Goal: Task Accomplishment & Management: Manage account settings

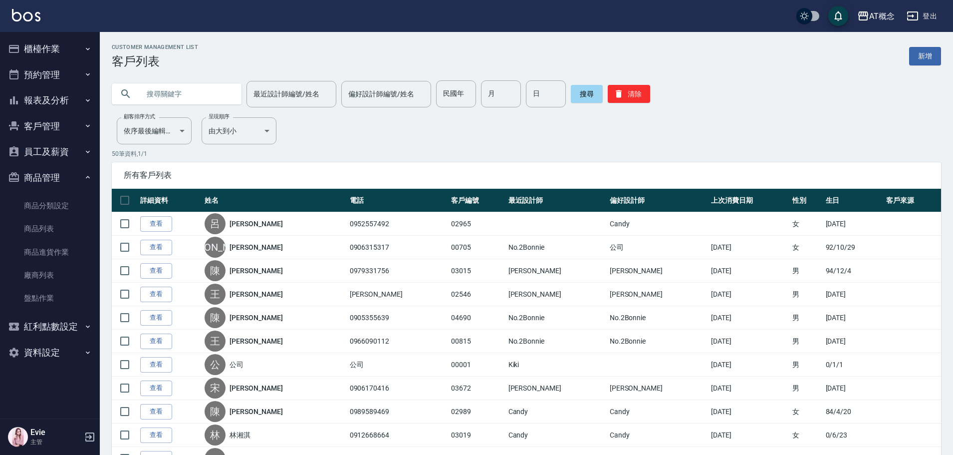
click at [178, 96] on input "text" at bounding box center [187, 93] width 94 height 27
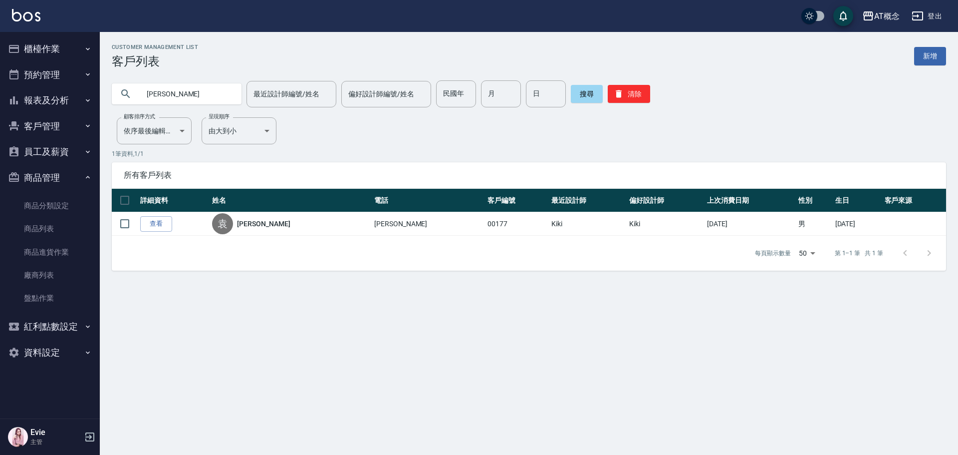
drag, startPoint x: 171, startPoint y: 96, endPoint x: 0, endPoint y: 81, distance: 171.4
click at [0, 82] on div "AT概念 登出 櫃檯作業 打帳單 帳單列表 現金收支登錄 高階收支登錄 材料自購登錄 每日結帳 排班表 現場電腦打卡 預約管理 預約管理 單日預約紀錄 單週預…" at bounding box center [479, 227] width 958 height 455
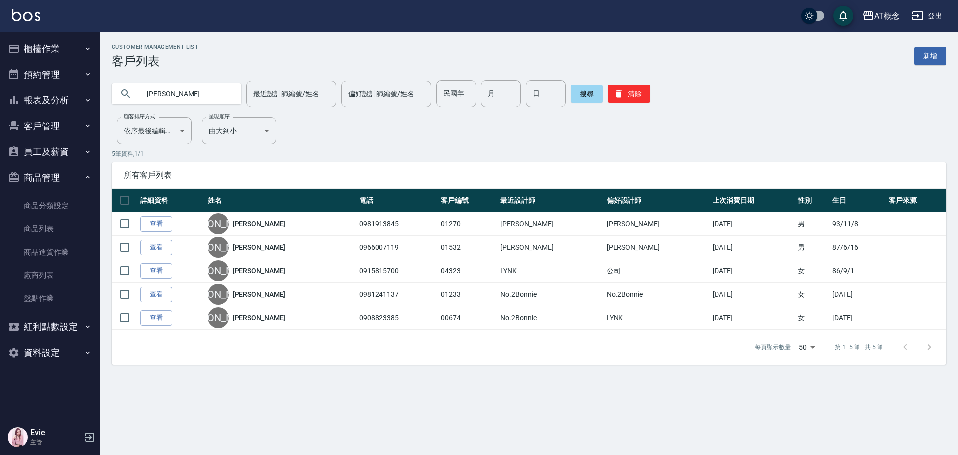
type input "[PERSON_NAME]"
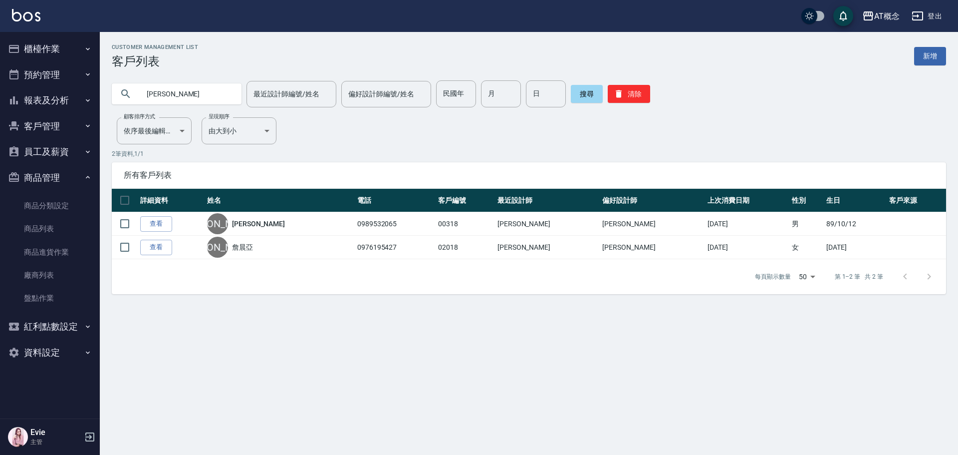
type input "[PERSON_NAME]"
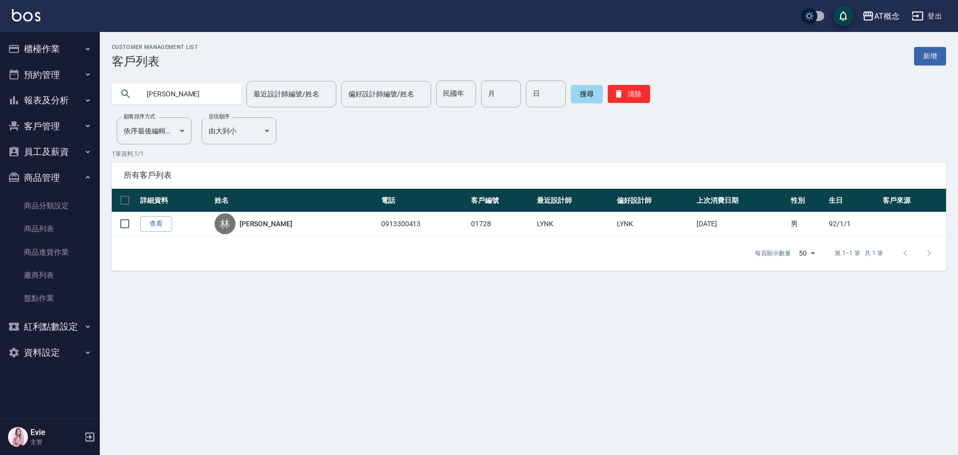
type input "林"
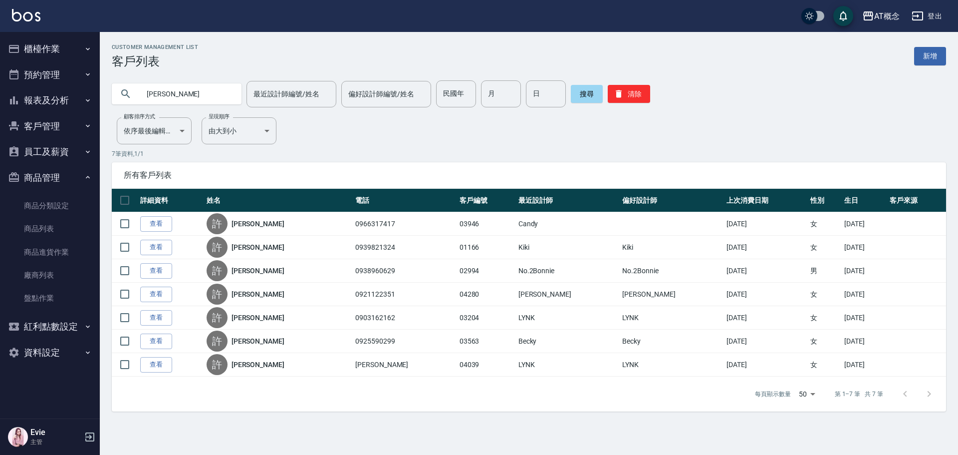
type input "許"
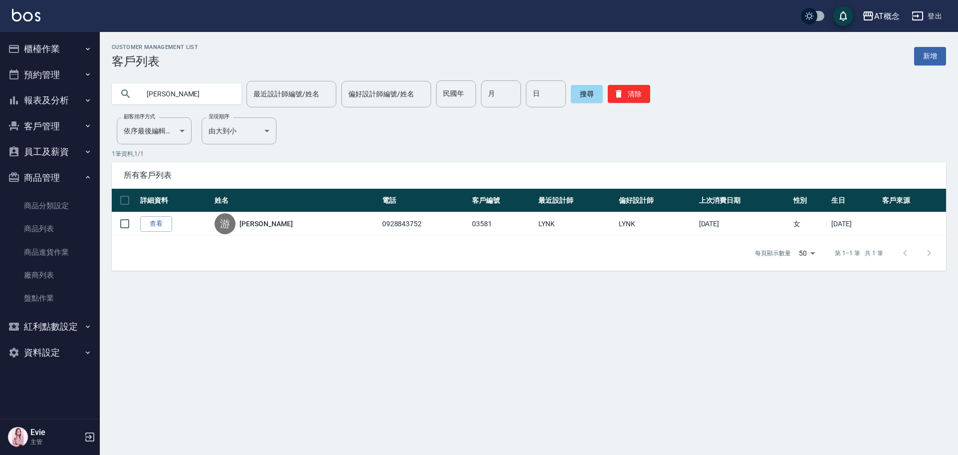
type input "游"
type input "02951"
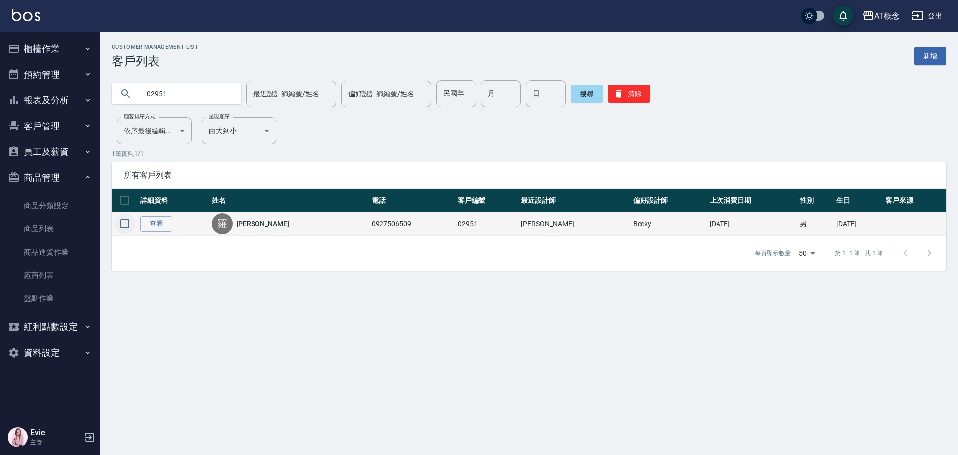
click at [123, 223] on input "checkbox" at bounding box center [124, 223] width 21 height 21
checkbox input "true"
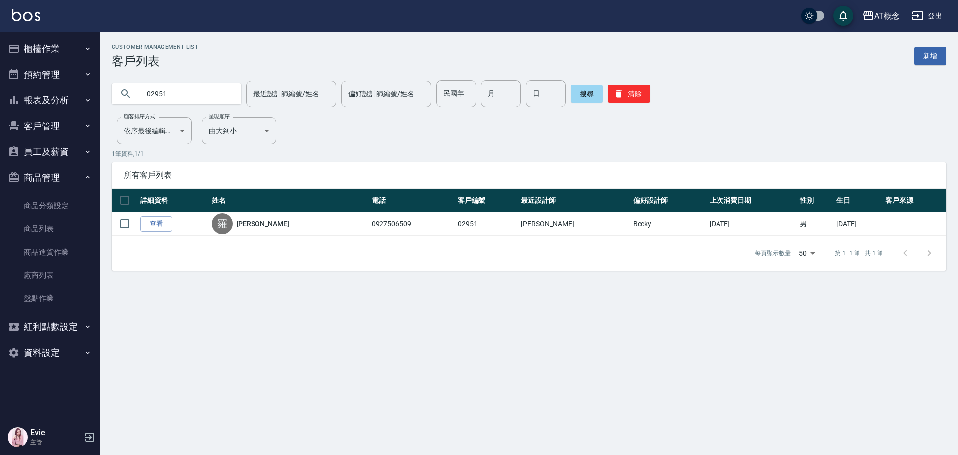
checkbox input "true"
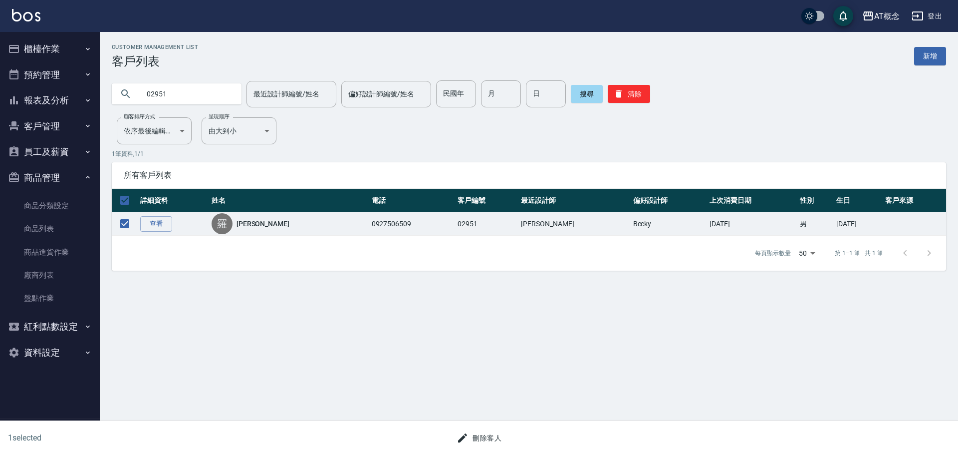
click at [485, 437] on button "刪除客人" at bounding box center [479, 438] width 53 height 18
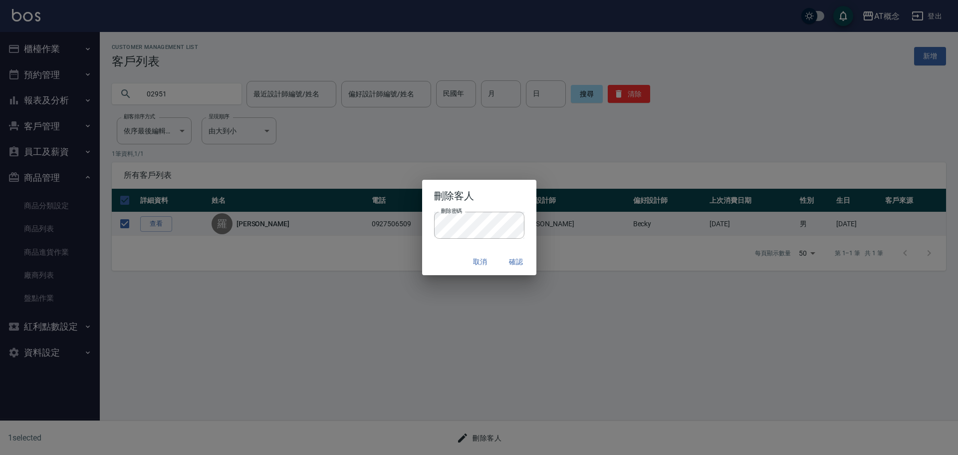
click at [454, 252] on div "取消 確認" at bounding box center [479, 262] width 114 height 26
click at [516, 257] on button "確認" at bounding box center [517, 262] width 32 height 18
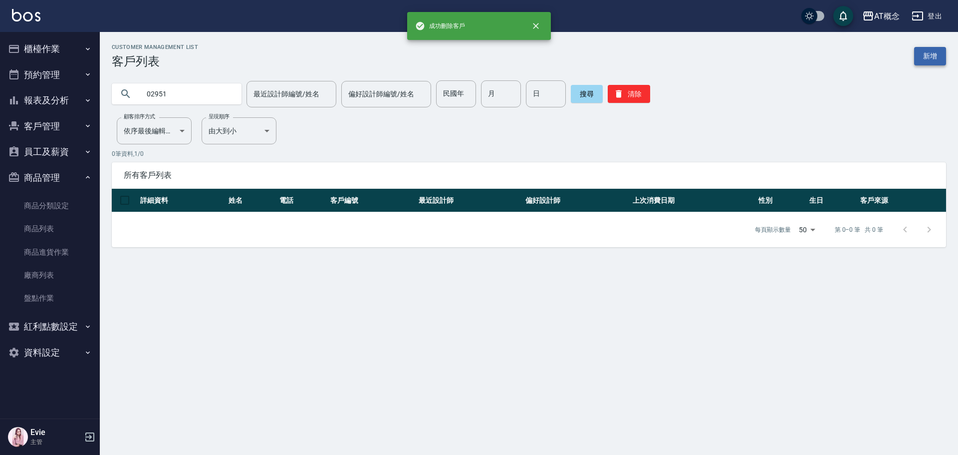
click at [929, 58] on link "新增" at bounding box center [930, 56] width 32 height 18
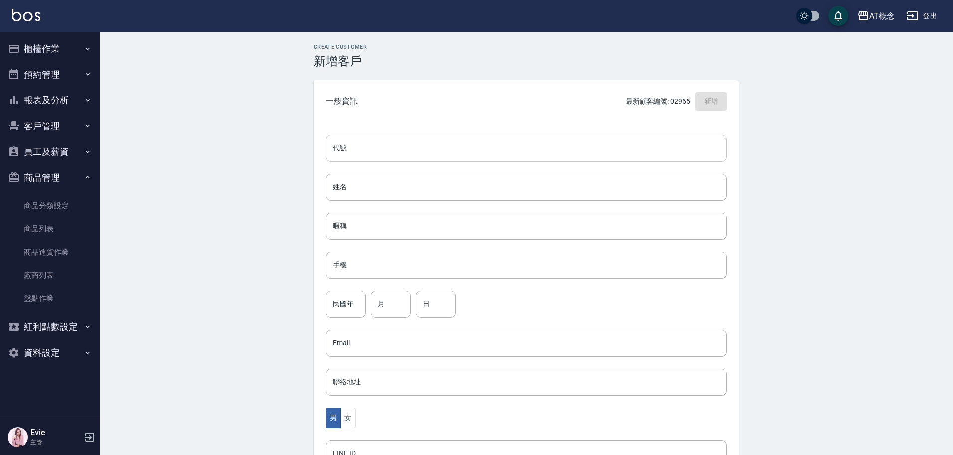
click at [495, 153] on input "代號" at bounding box center [526, 148] width 401 height 27
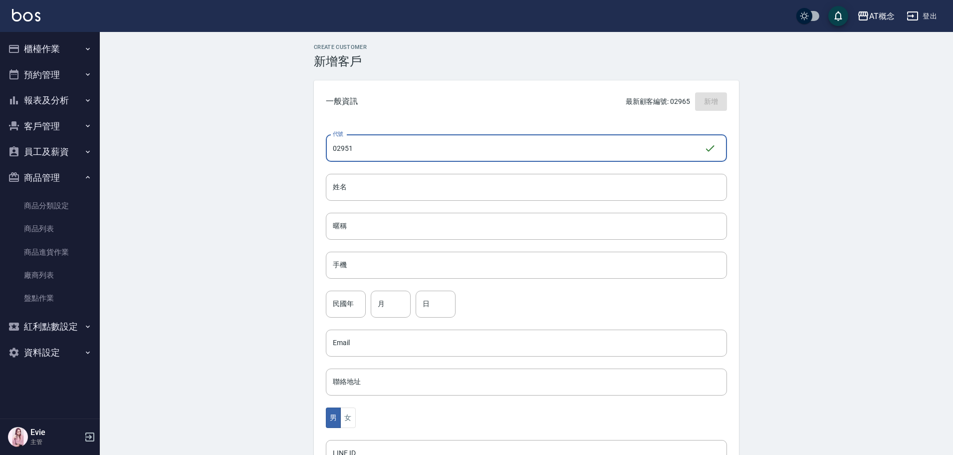
type input "02951"
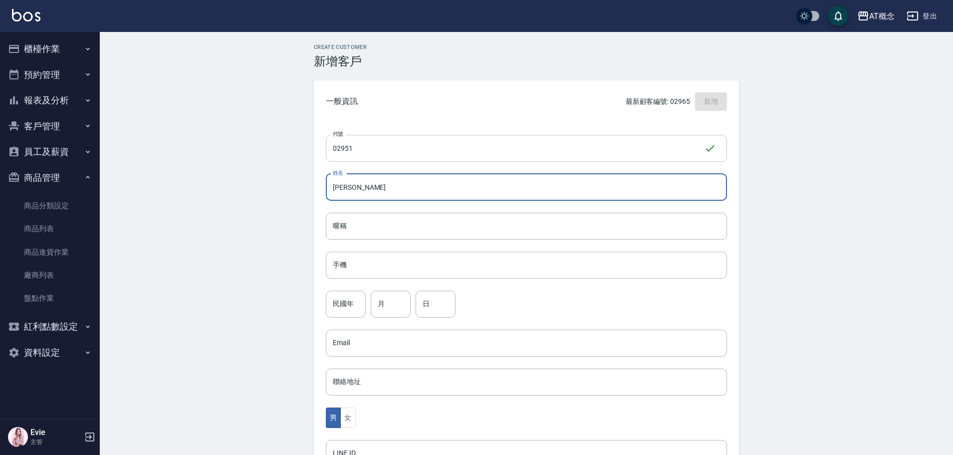
type input "[PERSON_NAME]"
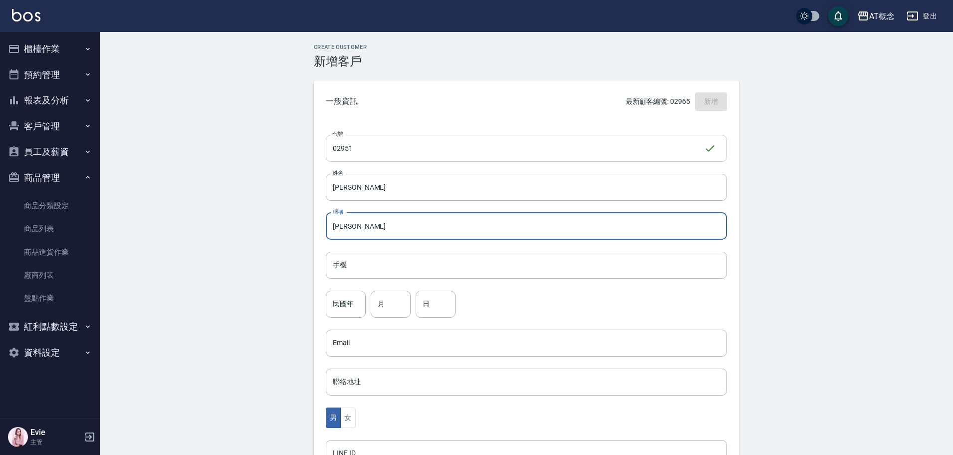
type input "[PERSON_NAME]"
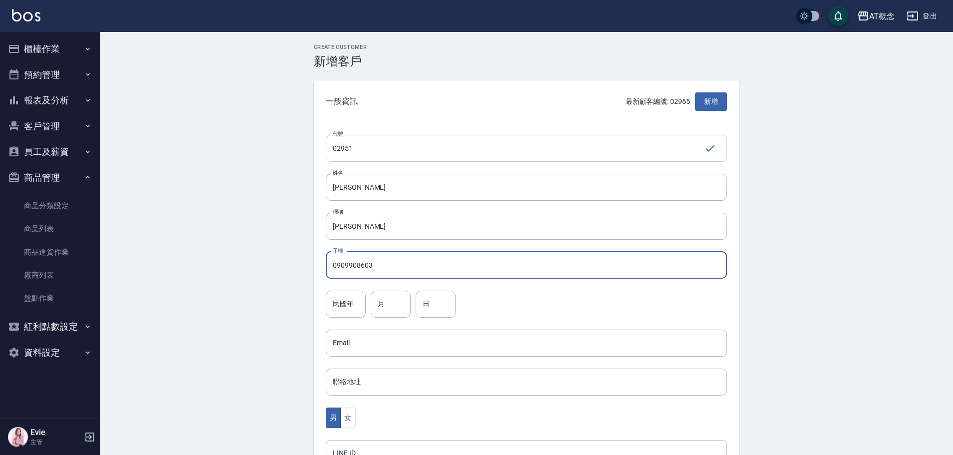
type input "0909908603"
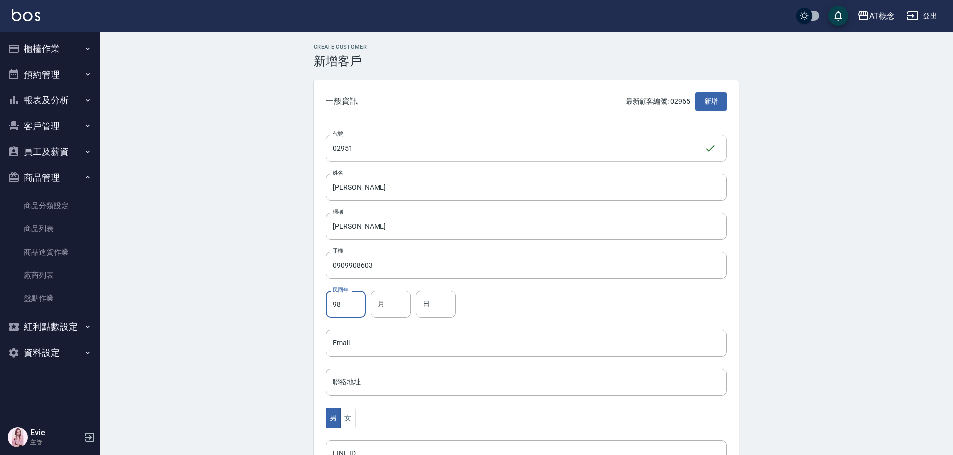
type input "98"
type input "12"
type input "3"
click at [346, 417] on button "女" at bounding box center [347, 417] width 15 height 20
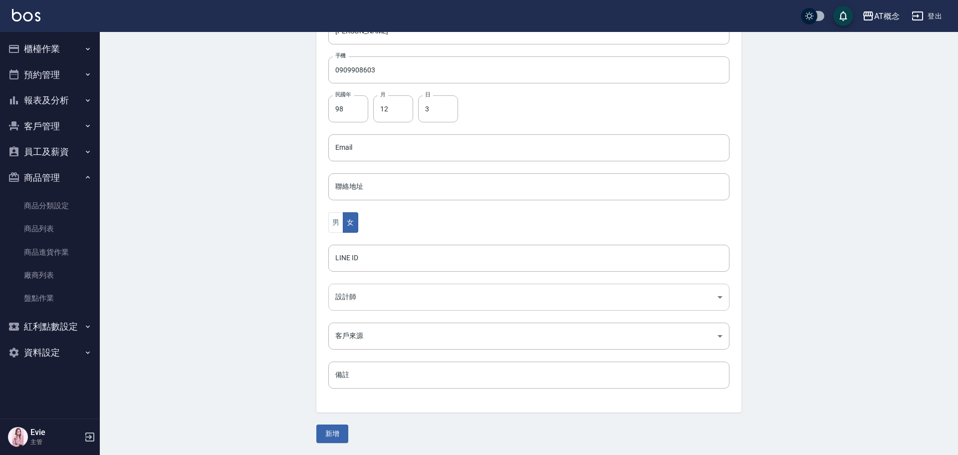
click at [344, 306] on body "AT概念 登出 櫃檯作業 打帳單 帳單列表 現金收支登錄 高階收支登錄 材料自購登錄 每日結帳 排班表 現場電腦打卡 預約管理 預約管理 單日預約紀錄 單週預…" at bounding box center [479, 130] width 958 height 650
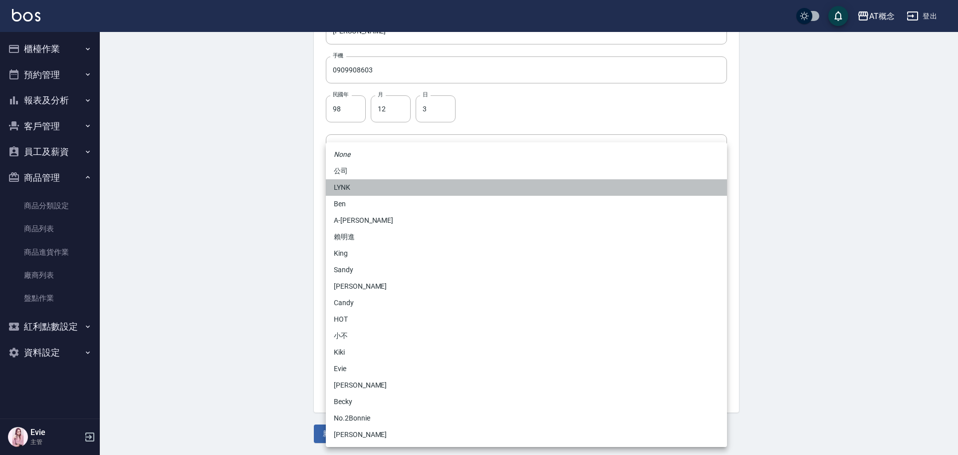
click at [352, 184] on li "LYNK" at bounding box center [526, 187] width 401 height 16
type input "7b760190-a54a-4ce3-a4b8-9dfdebd6f24a"
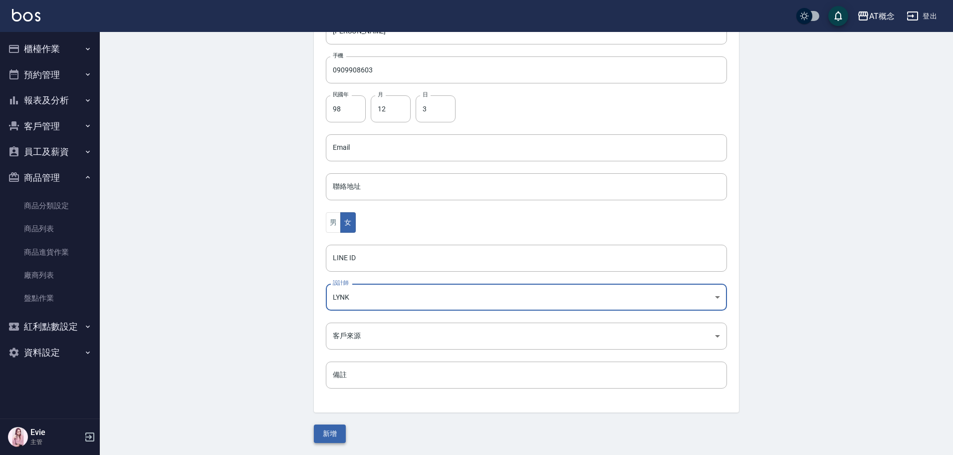
click at [335, 432] on div "Create Customer 新增客戶 一般資訊 最新顧客編號: 02965 新增 代號 02951 ​ 代號 姓名 [PERSON_NAME] 姓名 暱稱…" at bounding box center [526, 146] width 449 height 594
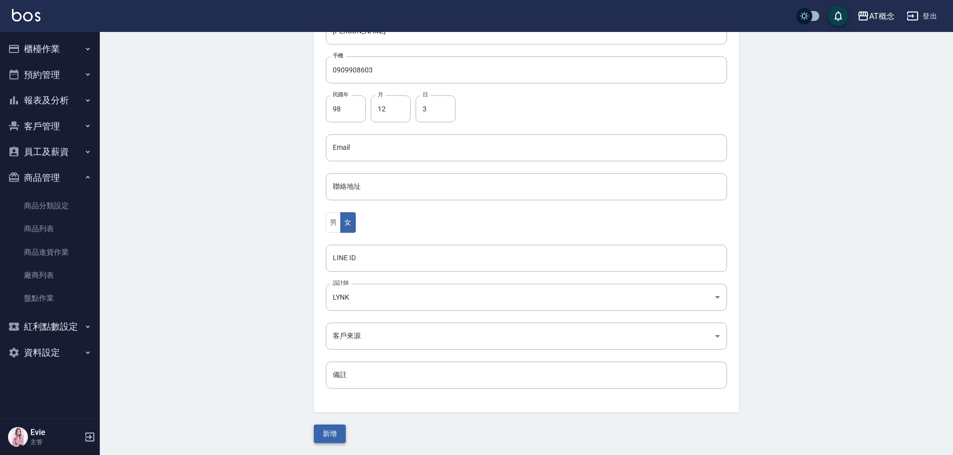
click at [336, 433] on button "新增" at bounding box center [330, 433] width 32 height 18
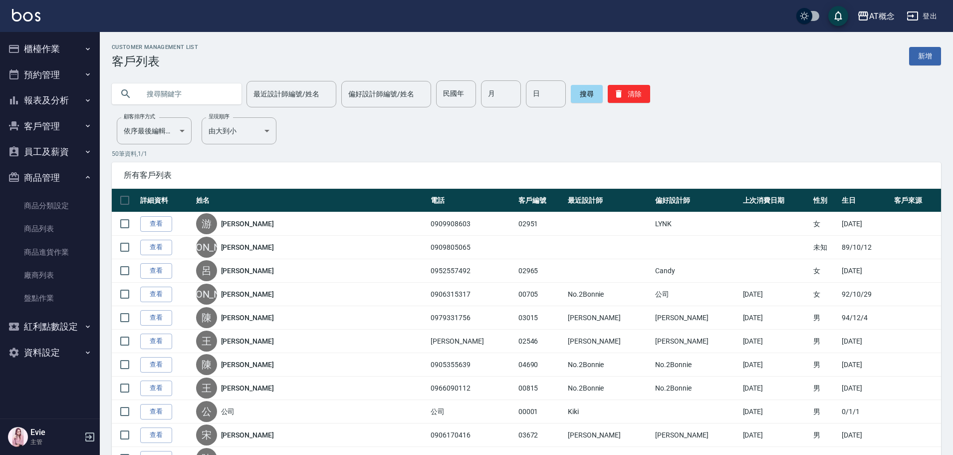
click at [192, 97] on input "text" at bounding box center [187, 93] width 94 height 27
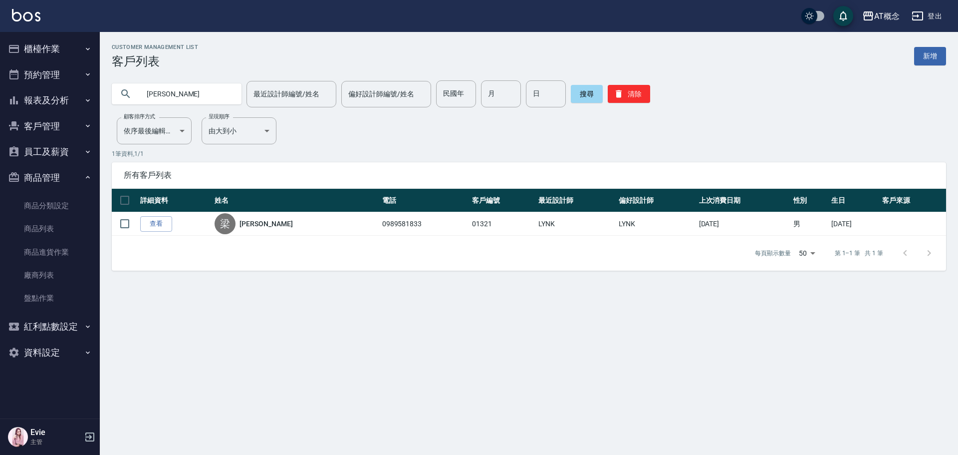
drag, startPoint x: 211, startPoint y: 95, endPoint x: 0, endPoint y: 173, distance: 224.6
click at [0, 163] on div "AT概念 登出 櫃檯作業 打帳單 帳單列表 現金收支登錄 高階收支登錄 材料自購登錄 每日結帳 排班表 現場電腦打卡 預約管理 預約管理 單日預約紀錄 單週預…" at bounding box center [479, 227] width 958 height 455
type input "02927"
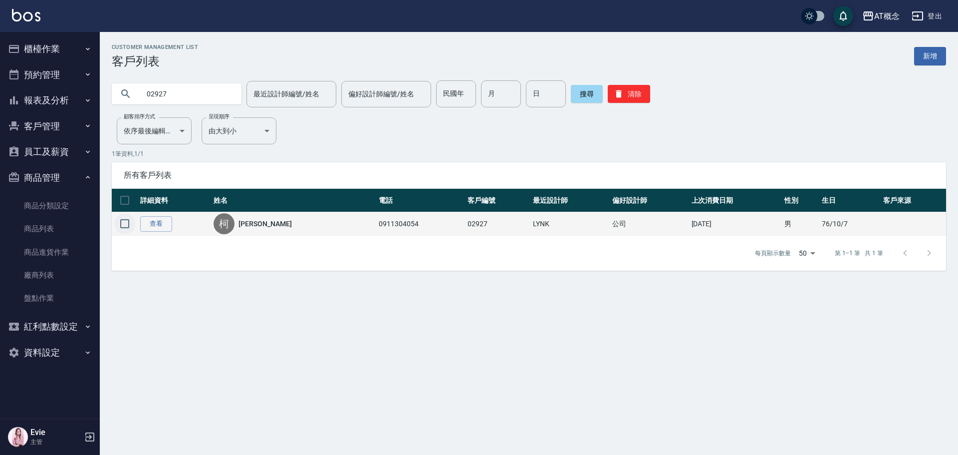
click at [126, 221] on input "checkbox" at bounding box center [124, 223] width 21 height 21
checkbox input "true"
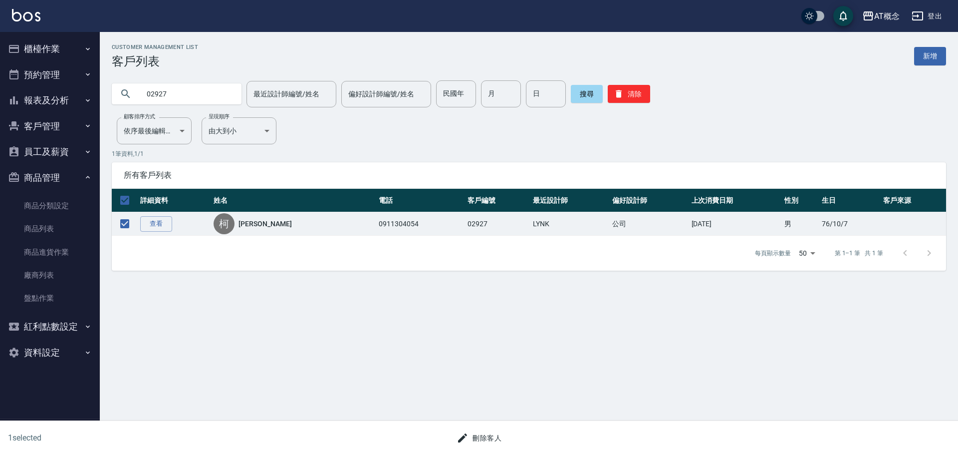
click at [488, 434] on button "刪除客人" at bounding box center [479, 438] width 53 height 18
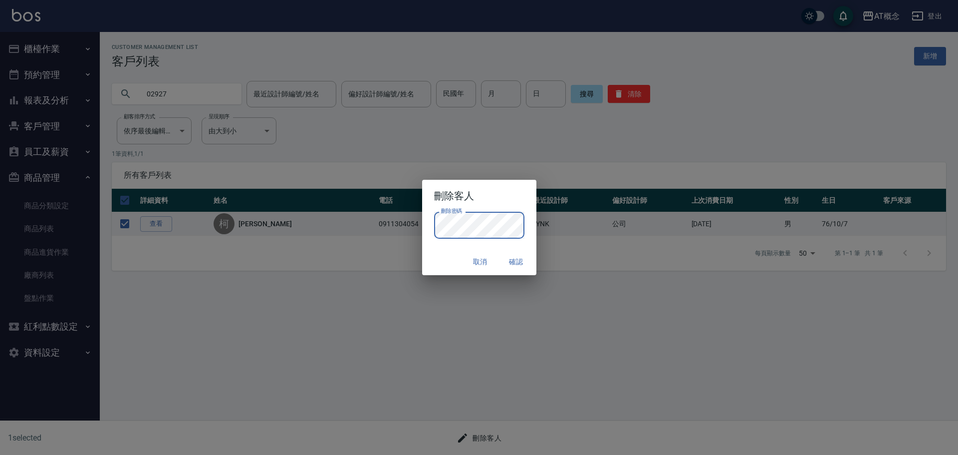
drag, startPoint x: 452, startPoint y: 254, endPoint x: 461, endPoint y: 256, distance: 9.6
click at [452, 255] on div "取消 確認" at bounding box center [479, 262] width 114 height 26
click at [518, 259] on button "確認" at bounding box center [517, 262] width 32 height 18
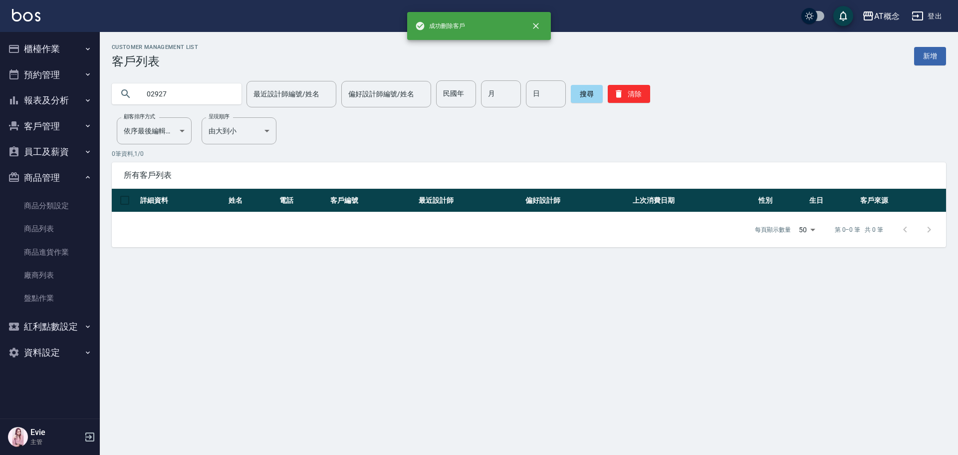
drag, startPoint x: 185, startPoint y: 95, endPoint x: 2, endPoint y: 94, distance: 182.2
click at [0, 94] on div "成功刪除客戶 AT概念 登出 櫃檯作業 打帳單 帳單列表 現金收支登錄 高階收支登錄 材料自購登錄 每日結帳 排班表 現場電腦打卡 預約管理 預約管理 單日…" at bounding box center [479, 227] width 958 height 455
type input "02949"
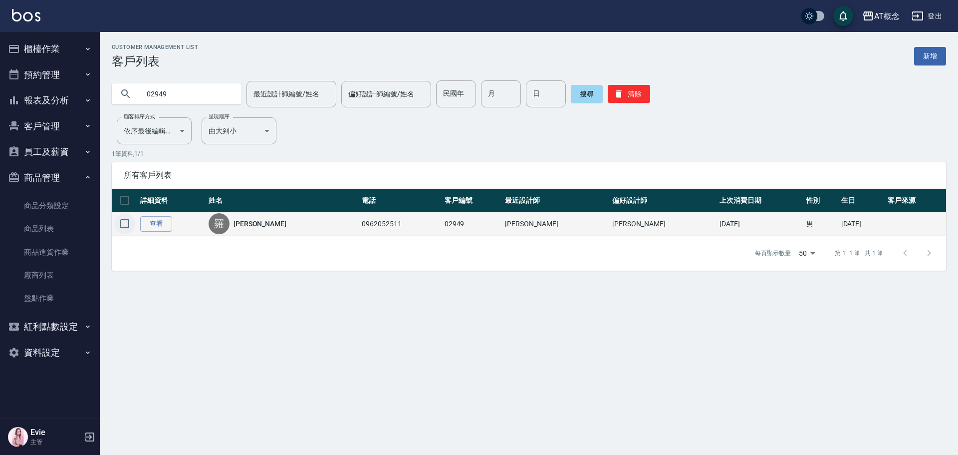
click at [124, 220] on input "checkbox" at bounding box center [124, 223] width 21 height 21
checkbox input "true"
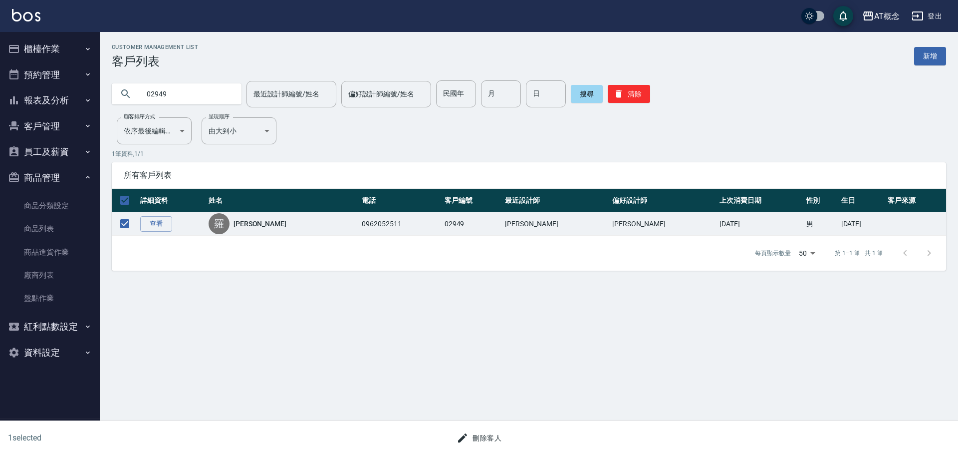
click at [480, 431] on button "刪除客人" at bounding box center [479, 438] width 53 height 18
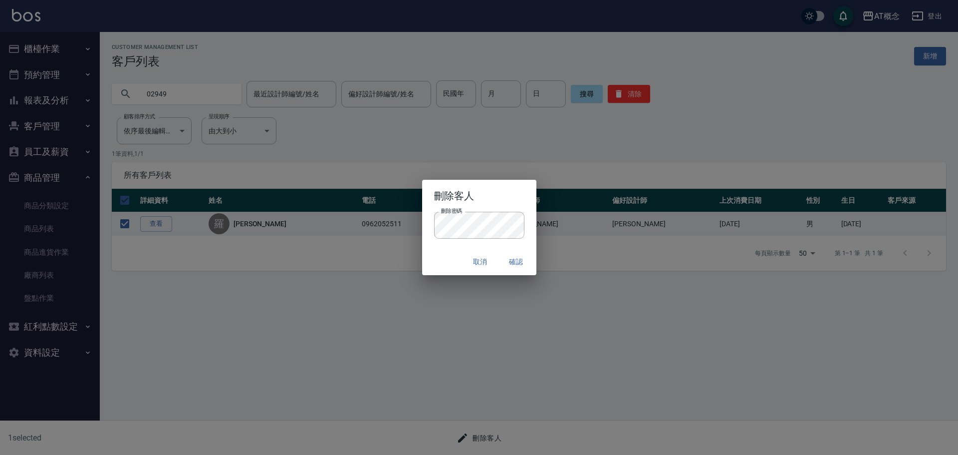
click at [436, 257] on div "取消 確認" at bounding box center [479, 262] width 114 height 26
click at [517, 260] on button "確認" at bounding box center [517, 262] width 32 height 18
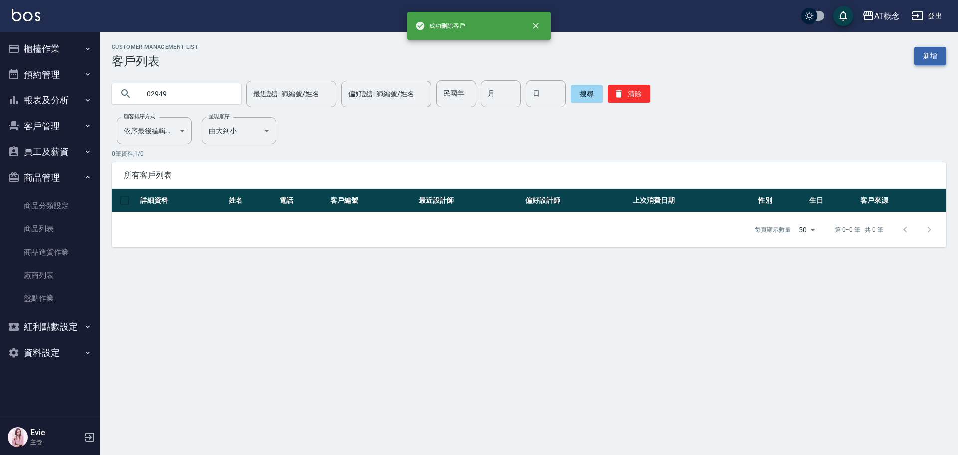
click at [934, 56] on link "新增" at bounding box center [930, 56] width 32 height 18
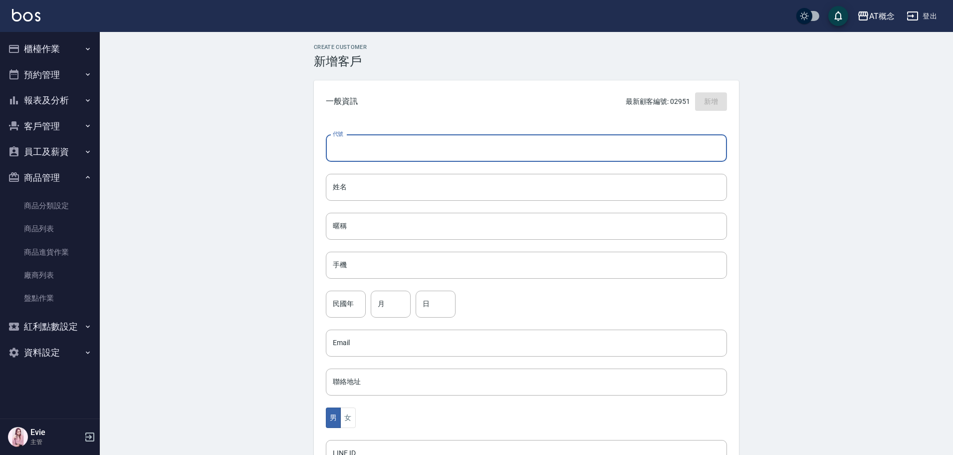
click at [368, 146] on input "代號" at bounding box center [526, 148] width 401 height 27
type input "02927"
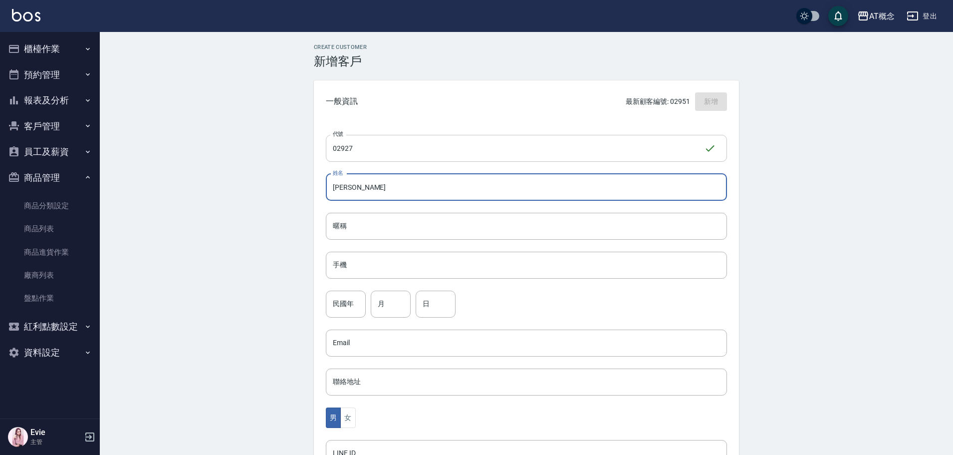
type input "[PERSON_NAME]"
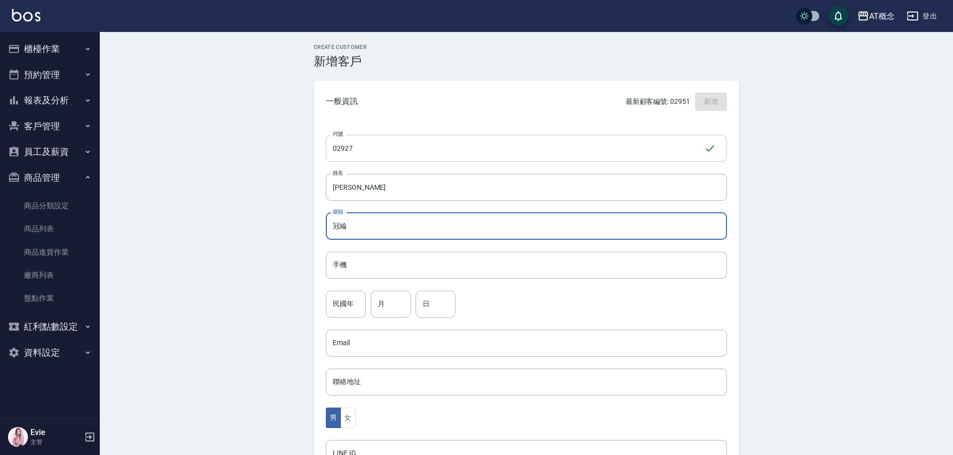
type input "冠綸"
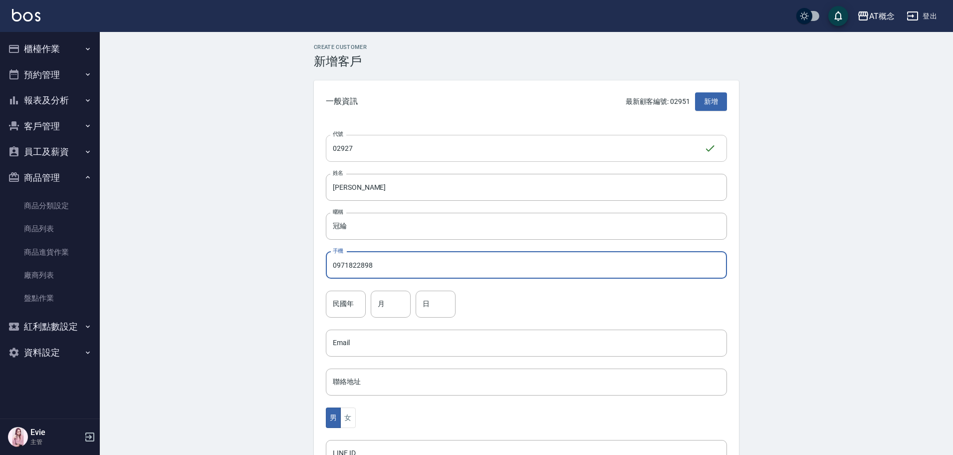
type input "0971822898"
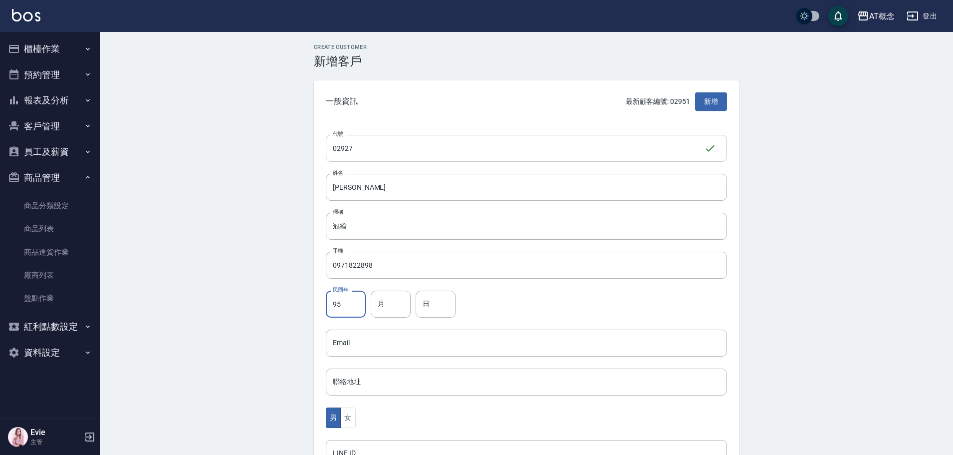
type input "95"
type input "11"
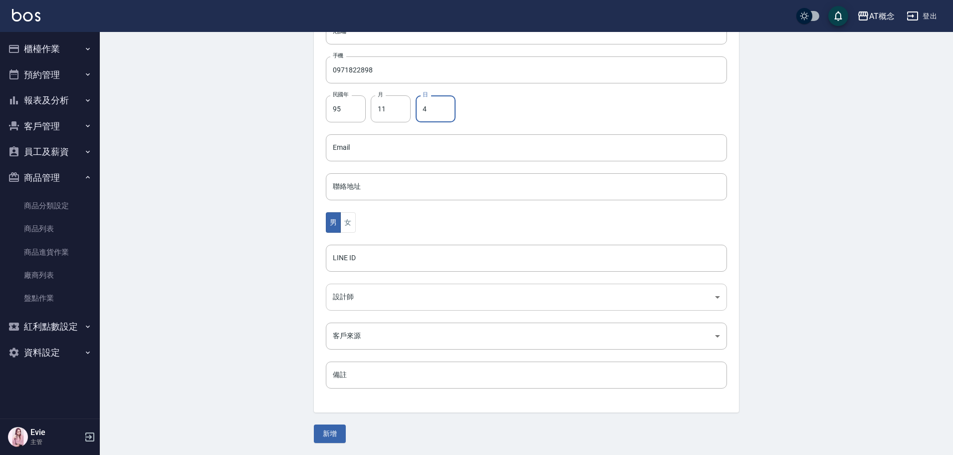
type input "4"
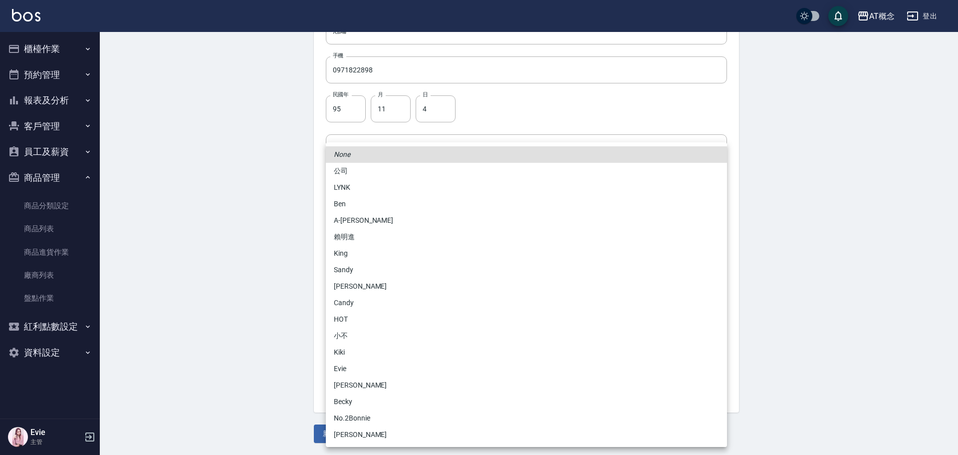
click at [355, 297] on body "AT概念 登出 櫃檯作業 打帳單 帳單列表 現金收支登錄 高階收支登錄 材料自購登錄 每日結帳 排班表 現場電腦打卡 預約管理 預約管理 單日預約紀錄 單週預…" at bounding box center [479, 130] width 958 height 650
click at [336, 385] on li "[PERSON_NAME]" at bounding box center [526, 385] width 401 height 16
type input "6d66dedd-d7e3-492f-8c05-f4e40e3a1c36"
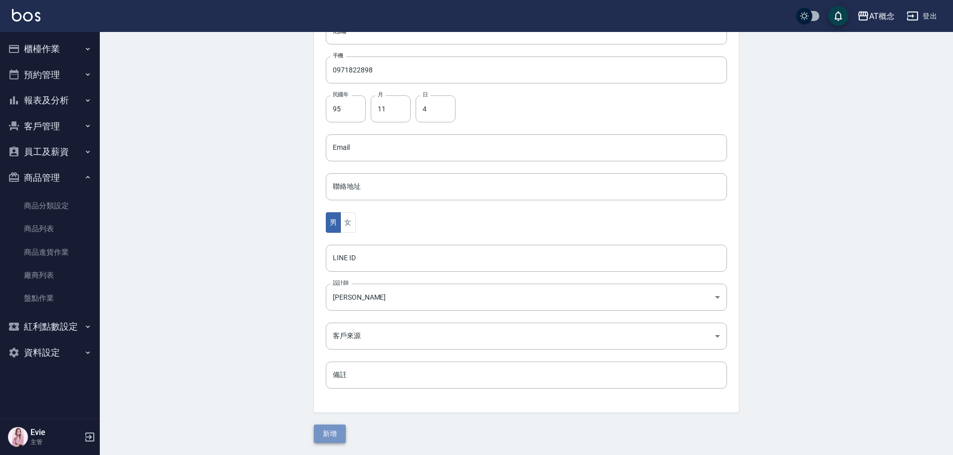
click at [331, 437] on button "新增" at bounding box center [330, 433] width 32 height 18
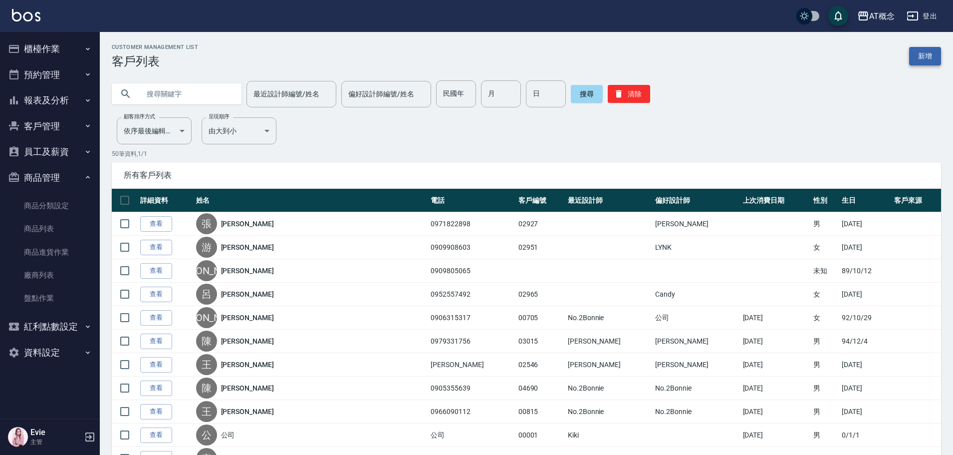
click at [939, 51] on link "新增" at bounding box center [925, 56] width 32 height 18
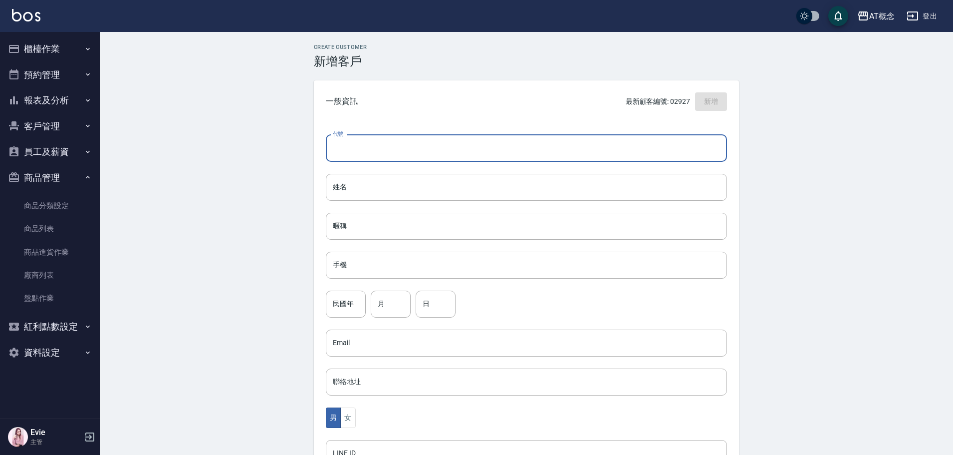
click at [389, 137] on input "代號" at bounding box center [526, 148] width 401 height 27
type input "02949"
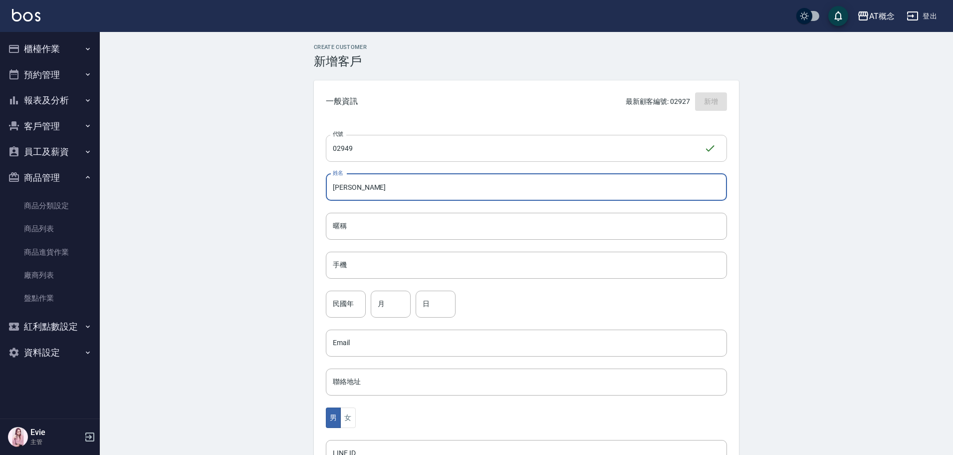
type input "[PERSON_NAME]"
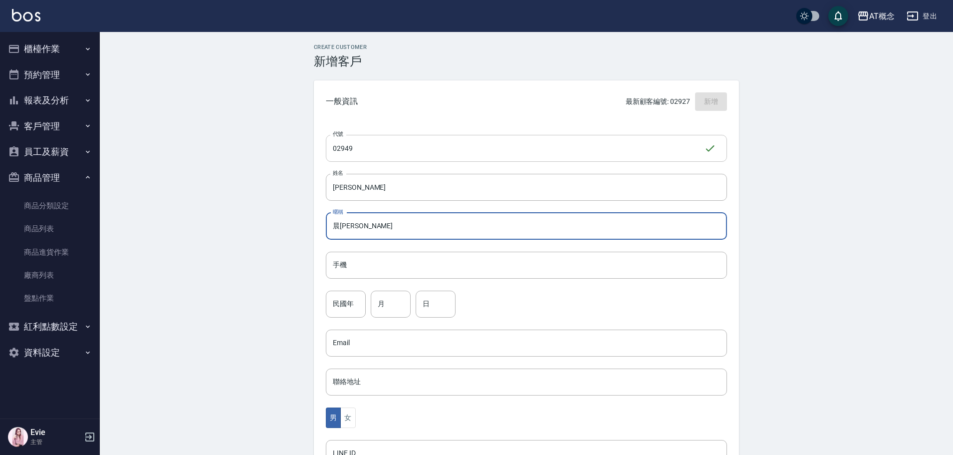
type input "晨[PERSON_NAME]"
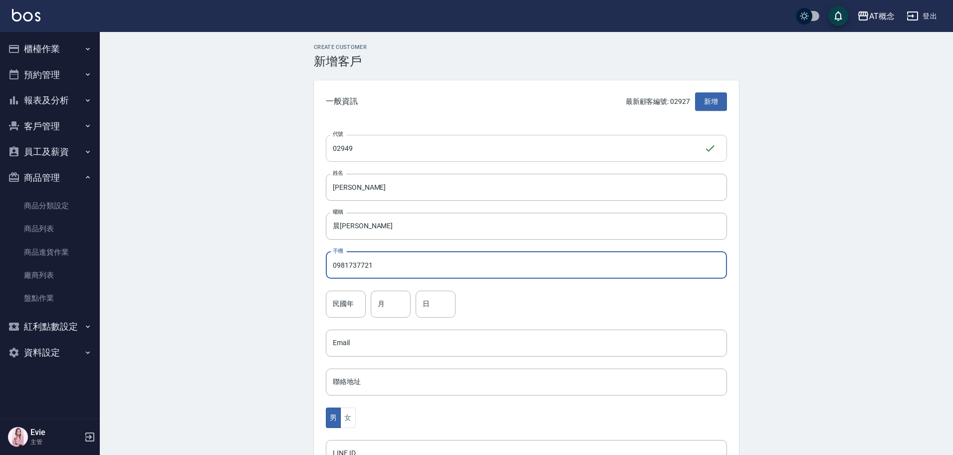
type input "0981737721"
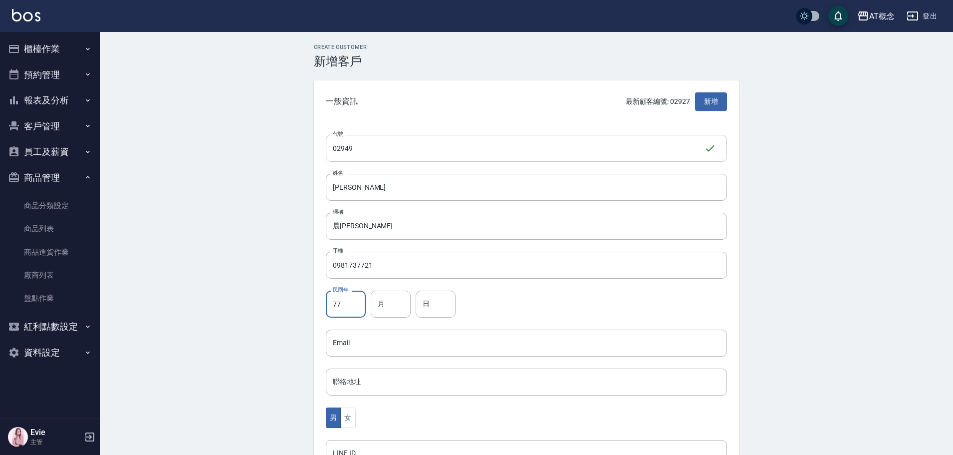
type input "77"
type input "7"
type input "21"
click at [348, 416] on button "女" at bounding box center [347, 417] width 15 height 20
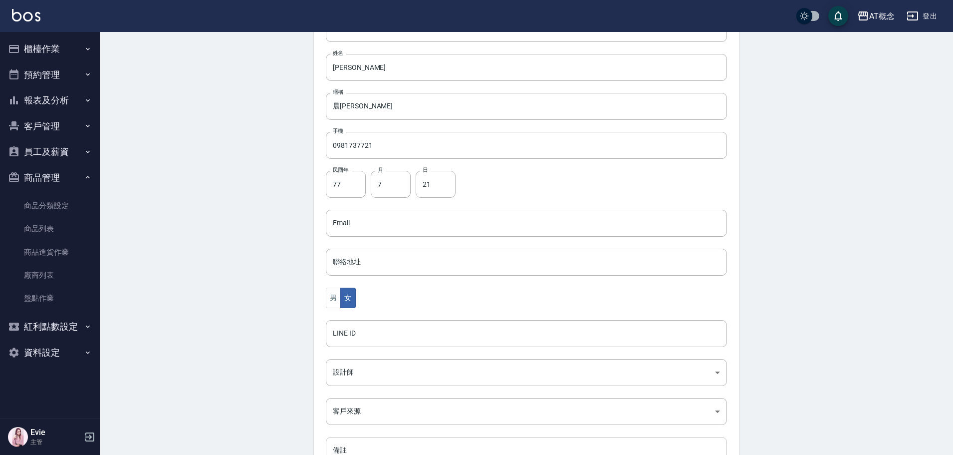
scroll to position [195, 0]
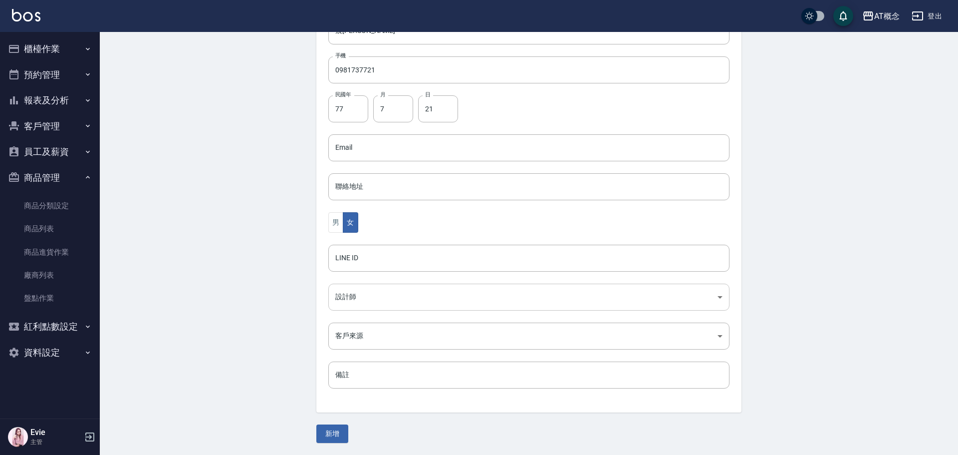
click at [362, 299] on body "AT概念 登出 櫃檯作業 打帳單 帳單列表 現金收支登錄 高階收支登錄 材料自購登錄 每日結帳 排班表 現場電腦打卡 預約管理 預約管理 單日預約紀錄 單週預…" at bounding box center [479, 130] width 958 height 650
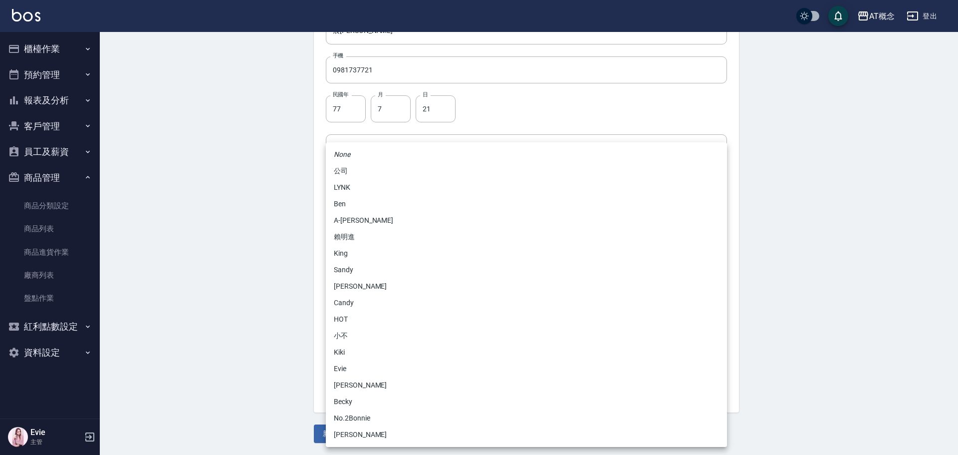
click at [348, 418] on li "No.2Bonnie" at bounding box center [526, 418] width 401 height 16
type input "20abcae0-810e-448a-b26a-bcbab897de4d"
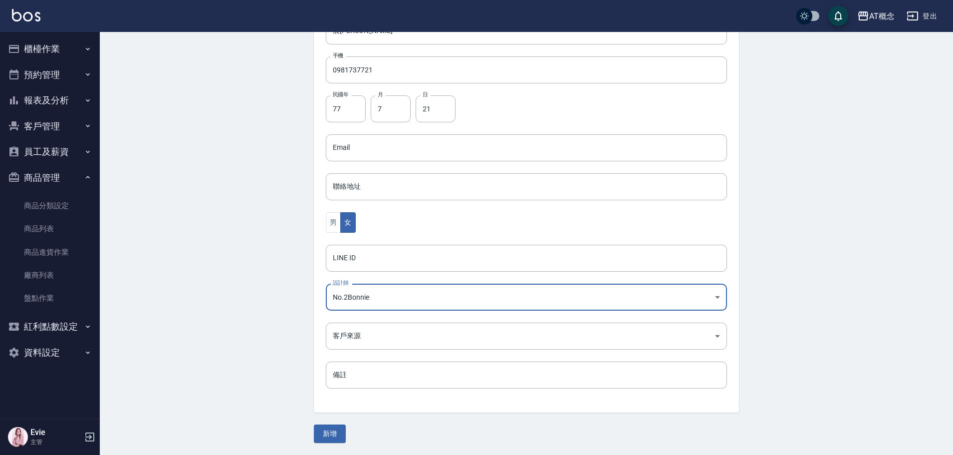
click at [326, 439] on button "新增" at bounding box center [330, 433] width 32 height 18
